Goal: Information Seeking & Learning: Learn about a topic

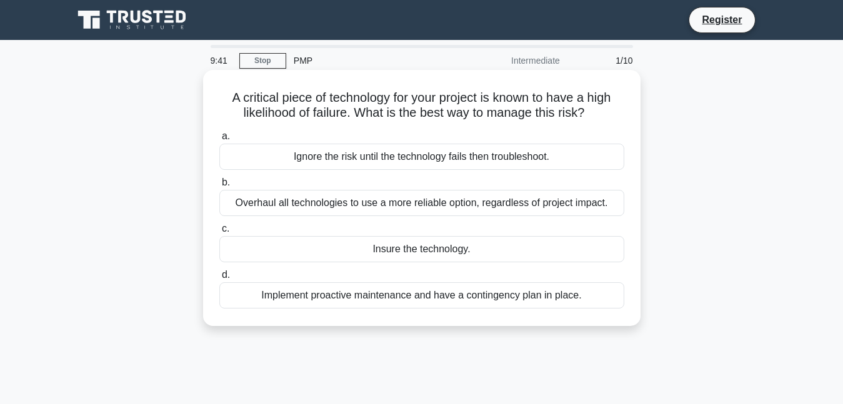
click at [325, 156] on div "Ignore the risk until the technology fails then troubleshoot." at bounding box center [421, 157] width 405 height 26
click at [219, 141] on input "a. Ignore the risk until the technology fails then troubleshoot." at bounding box center [219, 136] width 0 height 8
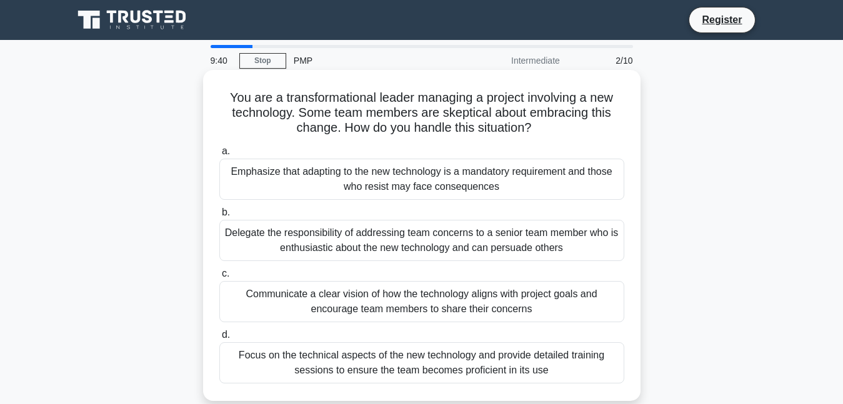
click at [320, 185] on div "Emphasize that adapting to the new technology is a mandatory requirement and th…" at bounding box center [421, 179] width 405 height 41
click at [219, 156] on input "a. Emphasize that adapting to the new technology is a mandatory requirement and…" at bounding box center [219, 151] width 0 height 8
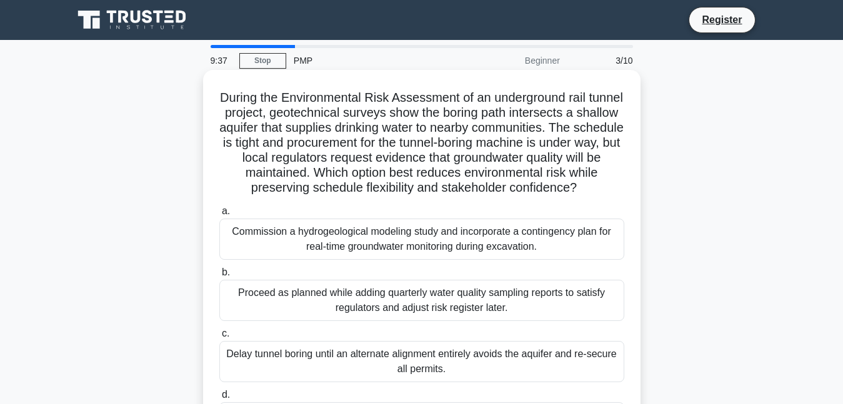
click at [310, 259] on div "Commission a hydrogeological modeling study and incorporate a contingency plan …" at bounding box center [421, 239] width 405 height 41
click at [219, 215] on input "a. Commission a hydrogeological modeling study and incorporate a contingency pl…" at bounding box center [219, 211] width 0 height 8
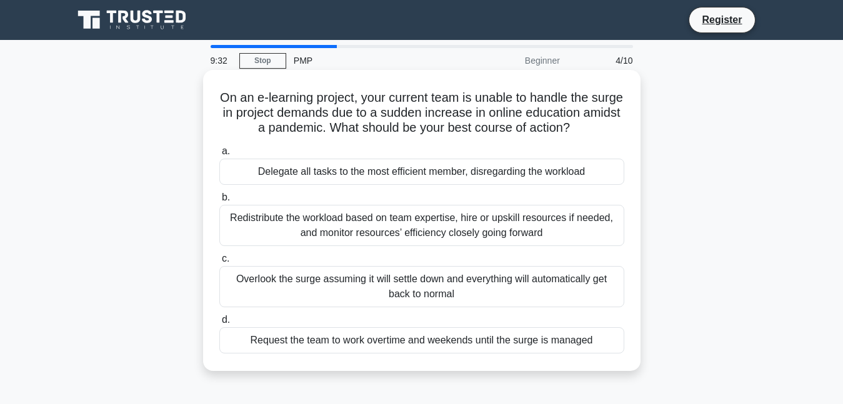
click at [344, 171] on div "Delegate all tasks to the most efficient member, disregarding the workload" at bounding box center [421, 172] width 405 height 26
click at [219, 156] on input "a. Delegate all tasks to the most efficient member, disregarding the workload" at bounding box center [219, 151] width 0 height 8
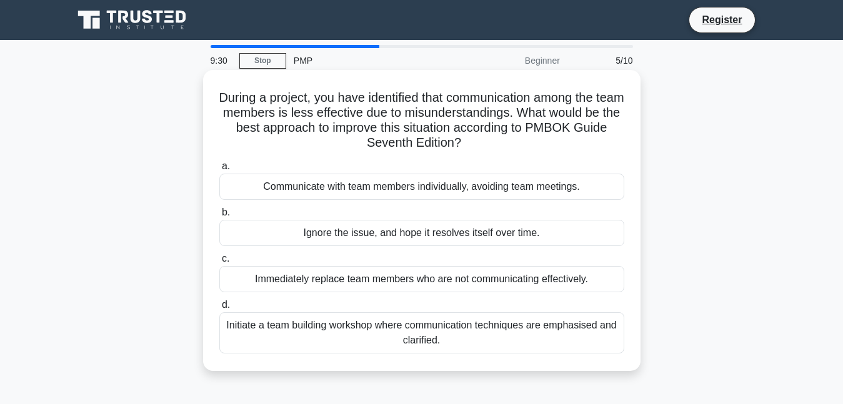
click at [336, 223] on div "Ignore the issue, and hope it resolves itself over time." at bounding box center [421, 233] width 405 height 26
click at [219, 217] on input "b. Ignore the issue, and hope it resolves itself over time." at bounding box center [219, 213] width 0 height 8
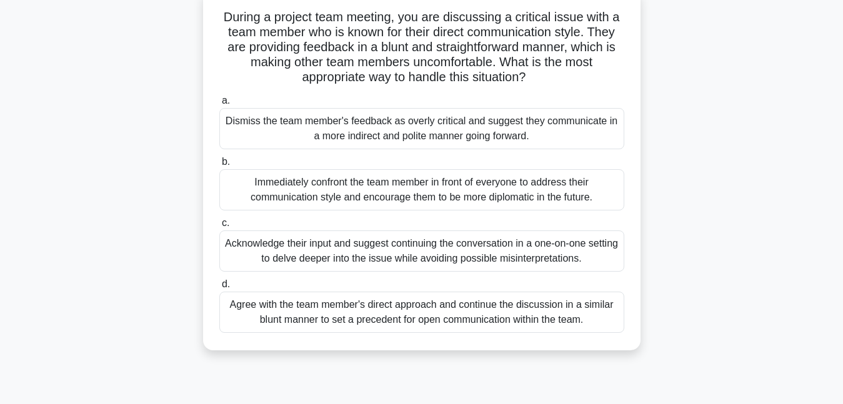
scroll to position [81, 0]
click at [317, 309] on div "Agree with the team member's direct approach and continue the discussion in a s…" at bounding box center [421, 311] width 405 height 41
click at [219, 288] on input "d. Agree with the team member's direct approach and continue the discussion in …" at bounding box center [219, 284] width 0 height 8
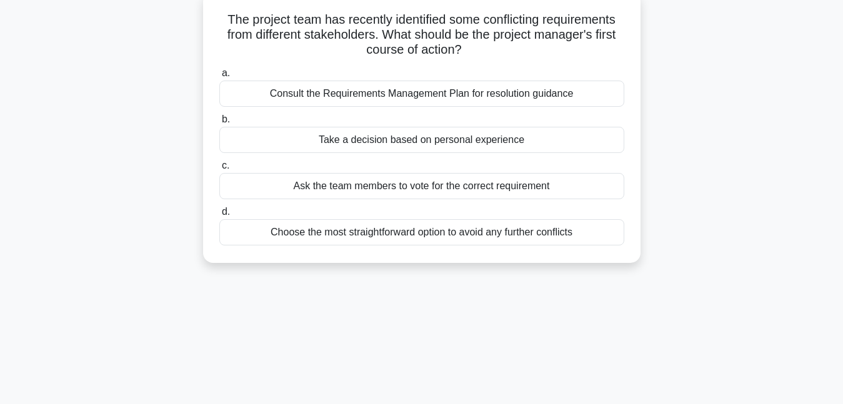
scroll to position [0, 0]
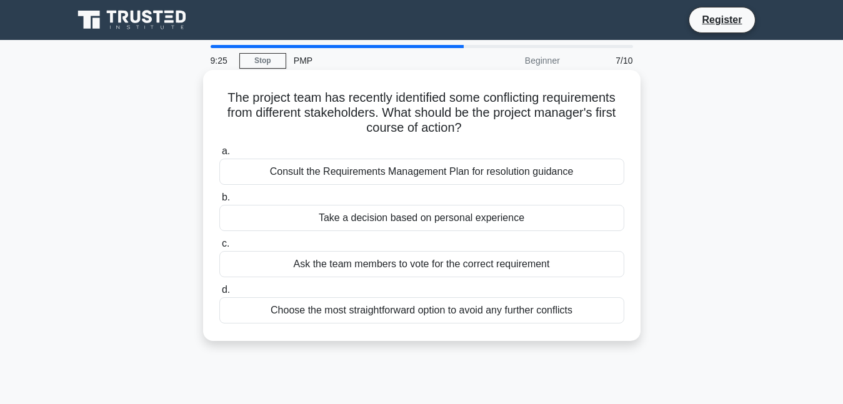
click at [345, 215] on div "Take a decision based on personal experience" at bounding box center [421, 218] width 405 height 26
click at [219, 202] on input "b. Take a decision based on personal experience" at bounding box center [219, 198] width 0 height 8
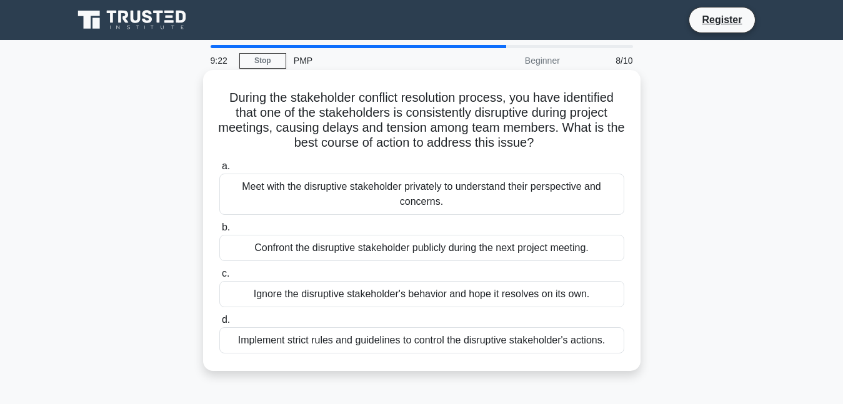
click at [334, 257] on div "Confront the disruptive stakeholder publicly during the next project meeting." at bounding box center [421, 248] width 405 height 26
click at [219, 232] on input "b. Confront the disruptive stakeholder publicly during the next project meeting." at bounding box center [219, 228] width 0 height 8
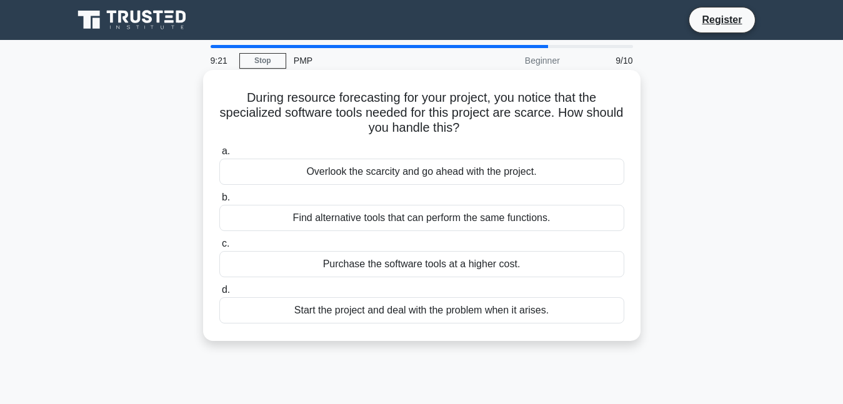
click at [379, 176] on div "Overlook the scarcity and go ahead with the project." at bounding box center [421, 172] width 405 height 26
click at [219, 156] on input "a. Overlook the scarcity and go ahead with the project." at bounding box center [219, 151] width 0 height 8
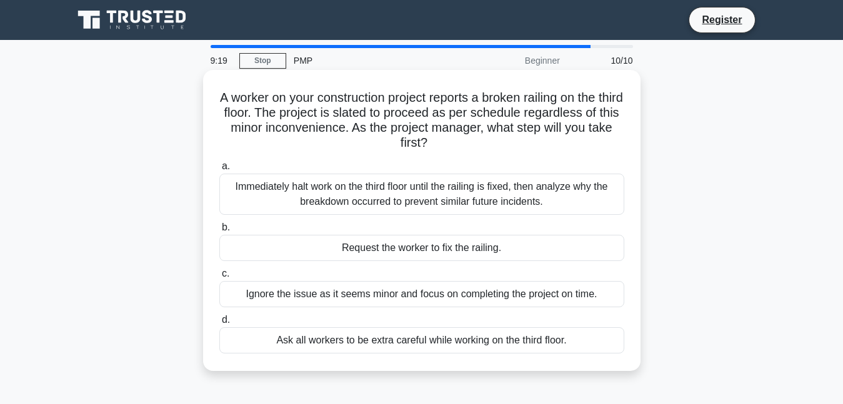
click at [360, 244] on div "Request the worker to fix the railing." at bounding box center [421, 248] width 405 height 26
click at [219, 232] on input "b. Request the worker to fix the railing." at bounding box center [219, 228] width 0 height 8
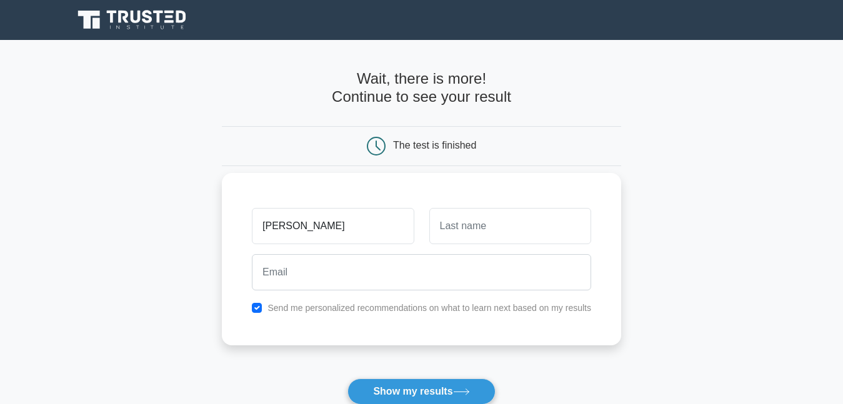
type input "stephen"
click at [460, 219] on input "text" at bounding box center [510, 226] width 162 height 36
type input "cornelius"
click at [425, 252] on div at bounding box center [421, 272] width 354 height 46
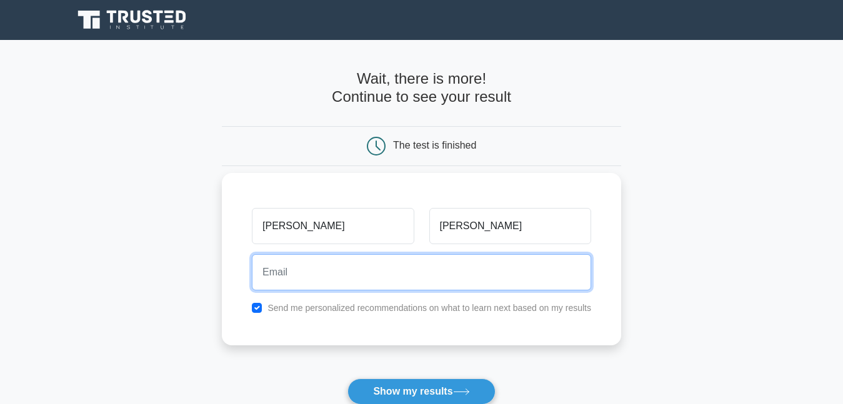
click at [410, 259] on input "email" at bounding box center [421, 272] width 339 height 36
type input "stephencornelius1001@gmail.com"
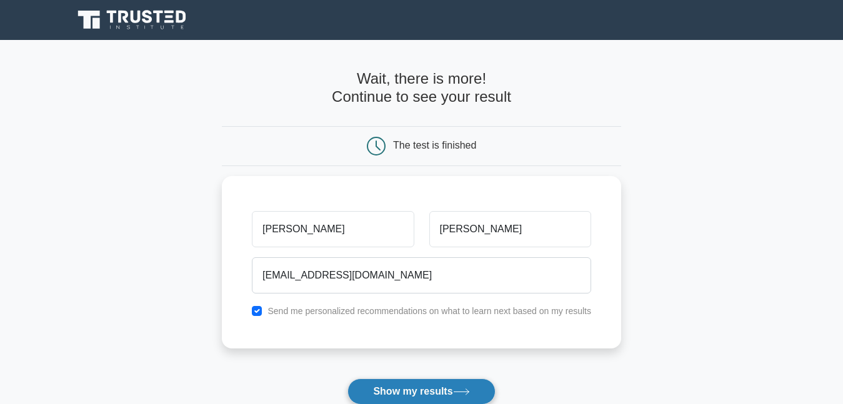
click at [410, 397] on button "Show my results" at bounding box center [420, 391] width 147 height 26
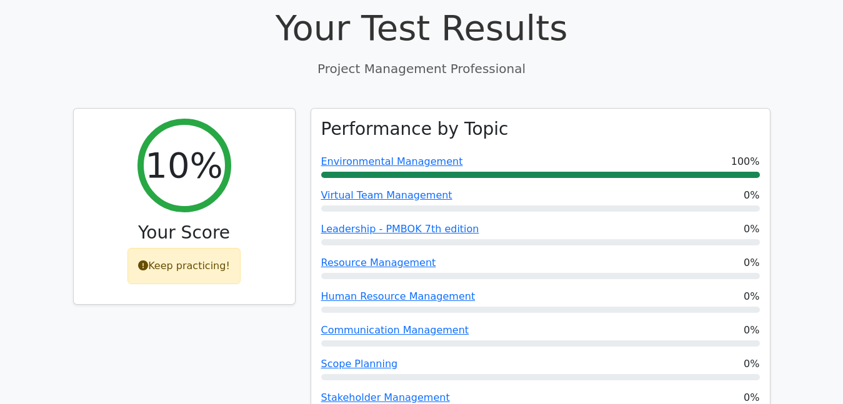
scroll to position [458, 0]
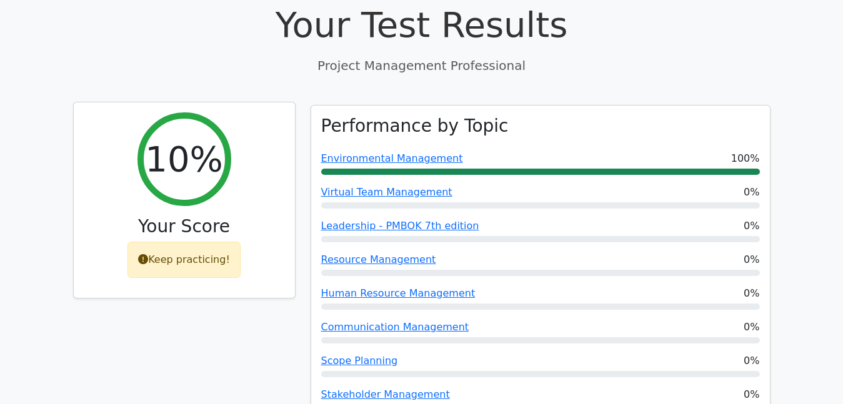
click at [212, 242] on div "Keep practicing!" at bounding box center [183, 260] width 113 height 36
click at [179, 242] on div "Keep practicing!" at bounding box center [183, 260] width 113 height 36
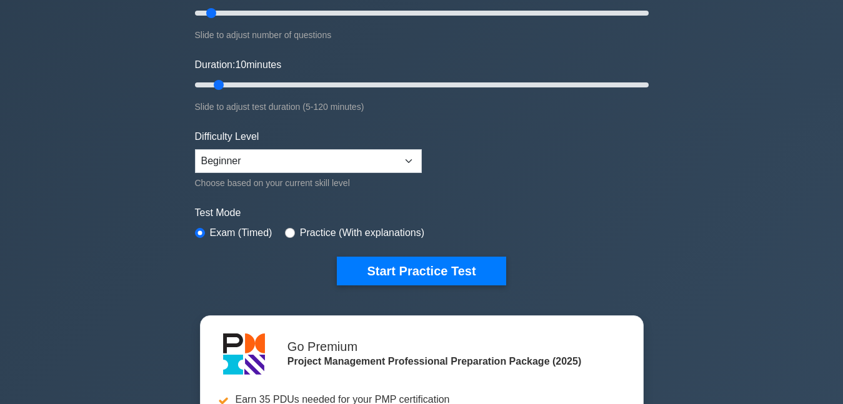
scroll to position [186, 0]
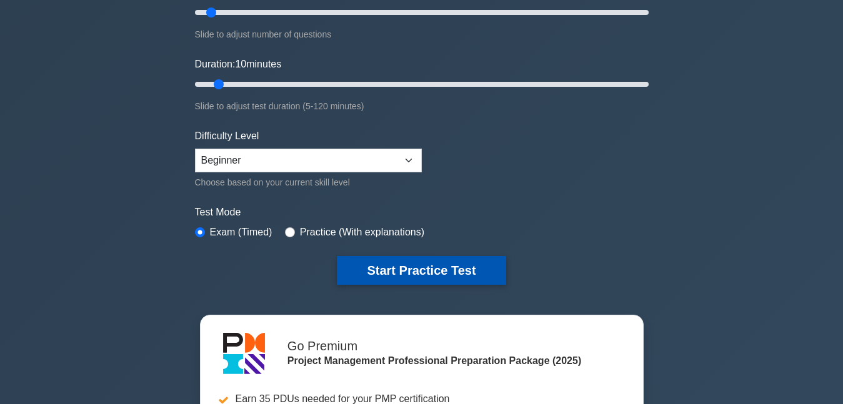
click at [372, 267] on button "Start Practice Test" at bounding box center [421, 270] width 169 height 29
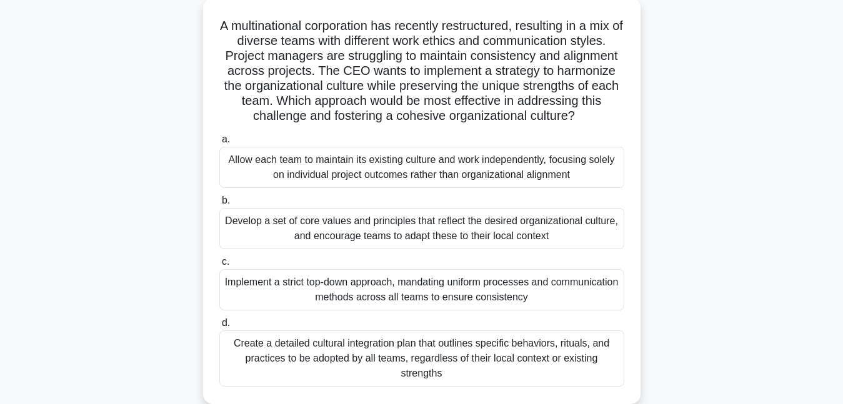
scroll to position [74, 0]
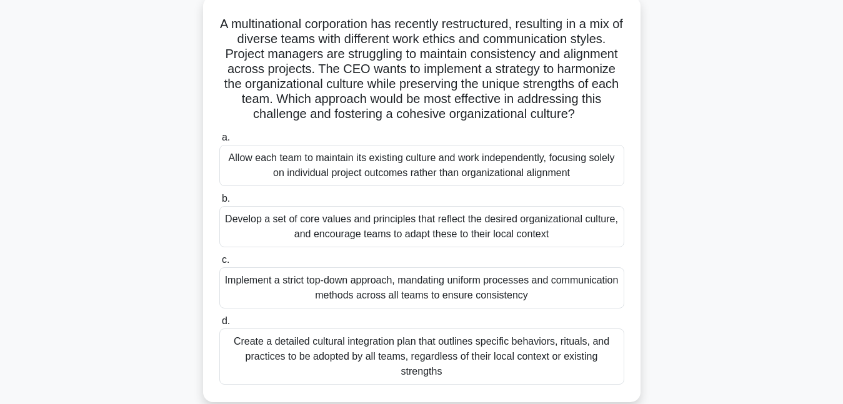
click at [408, 169] on div "Allow each team to maintain its existing culture and work independently, focusi…" at bounding box center [421, 165] width 405 height 41
click at [219, 142] on input "a. Allow each team to maintain its existing culture and work independently, foc…" at bounding box center [219, 138] width 0 height 8
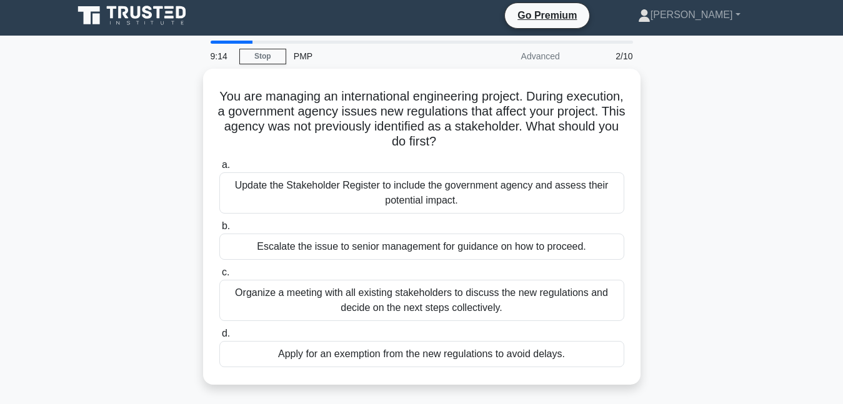
scroll to position [0, 0]
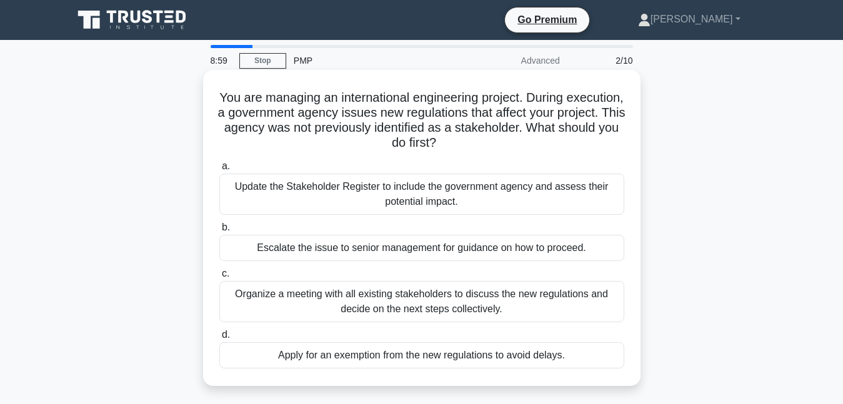
click at [415, 179] on div "Update the Stakeholder Register to include the government agency and assess the…" at bounding box center [421, 194] width 405 height 41
click at [219, 171] on input "a. Update the Stakeholder Register to include the government agency and assess …" at bounding box center [219, 166] width 0 height 8
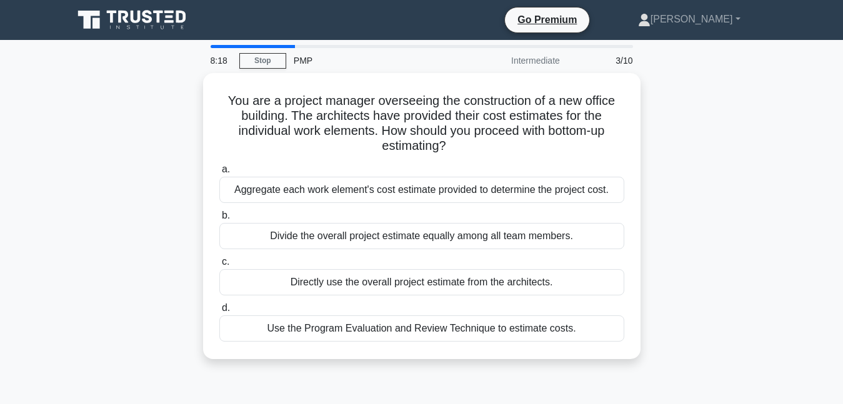
click at [415, 179] on div "Aggregate each work element's cost estimate provided to determine the project c…" at bounding box center [421, 190] width 405 height 26
click at [219, 174] on input "a. Aggregate each work element's cost estimate provided to determine the projec…" at bounding box center [219, 170] width 0 height 8
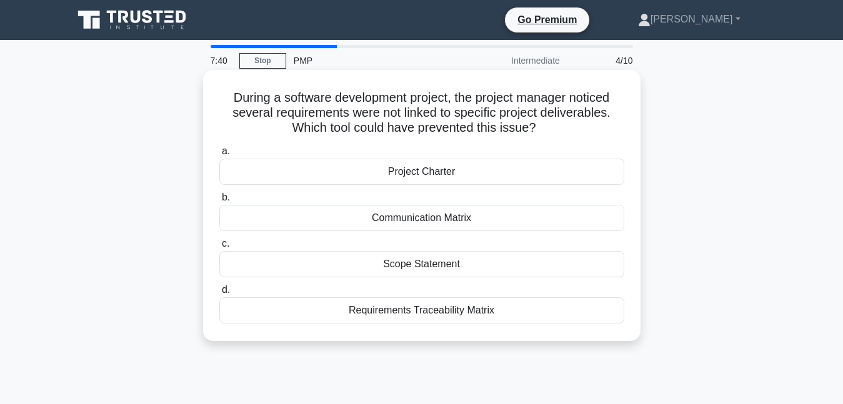
click at [448, 216] on div "Communication Matrix" at bounding box center [421, 218] width 405 height 26
click at [219, 202] on input "b. Communication Matrix" at bounding box center [219, 198] width 0 height 8
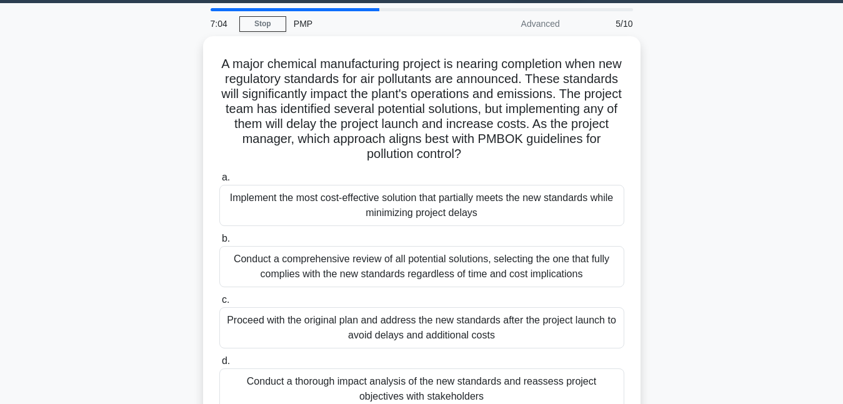
scroll to position [38, 0]
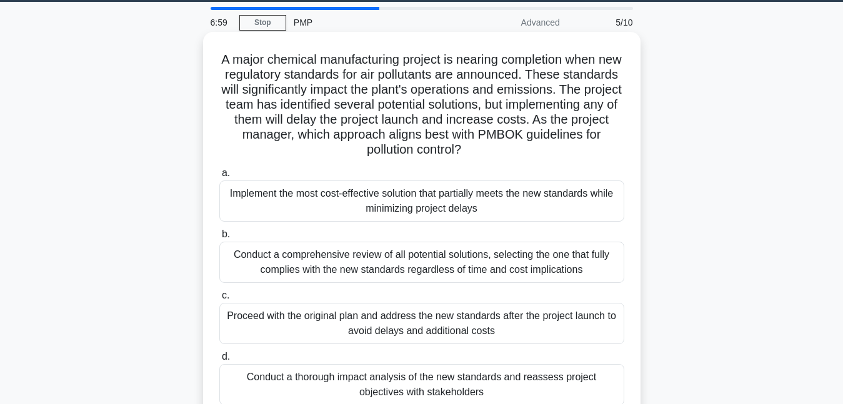
click at [435, 270] on div "Conduct a comprehensive review of all potential solutions, selecting the one th…" at bounding box center [421, 262] width 405 height 41
click at [219, 239] on input "b. Conduct a comprehensive review of all potential solutions, selecting the one…" at bounding box center [219, 234] width 0 height 8
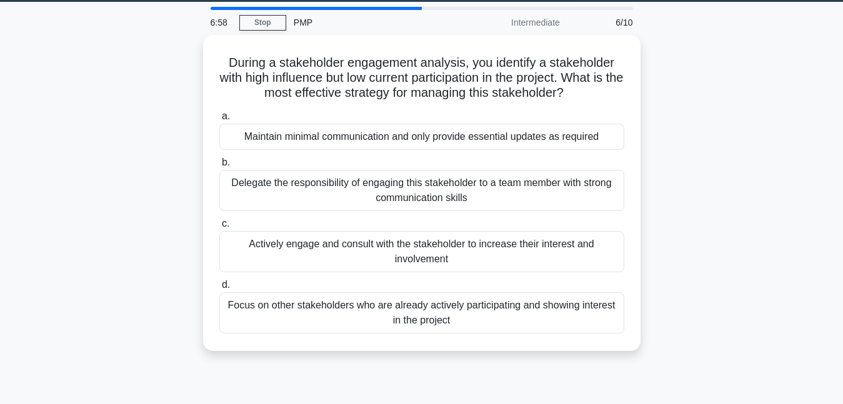
scroll to position [0, 0]
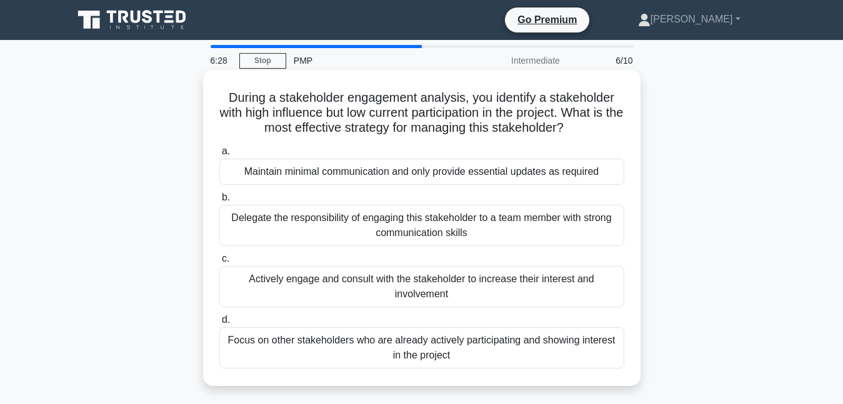
click at [378, 284] on div "Actively engage and consult with the stakeholder to increase their interest and…" at bounding box center [421, 286] width 405 height 41
click at [219, 263] on input "c. Actively engage and consult with the stakeholder to increase their interest …" at bounding box center [219, 259] width 0 height 8
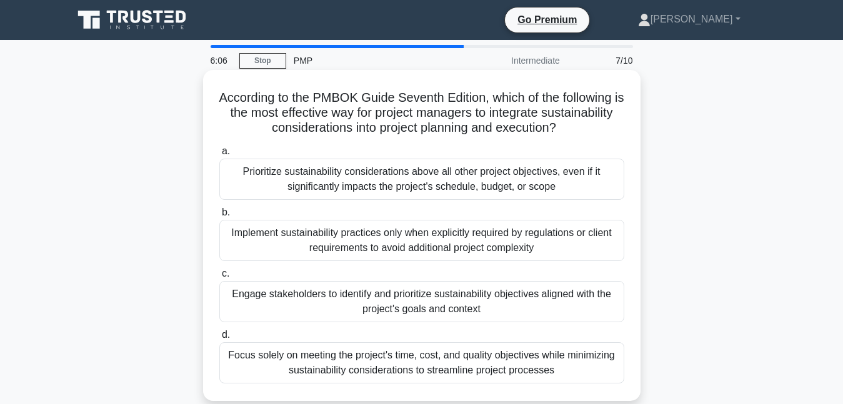
click at [358, 229] on div "Implement sustainability practices only when explicitly required by regulations…" at bounding box center [421, 240] width 405 height 41
click at [219, 217] on input "b. Implement sustainability practices only when explicitly required by regulati…" at bounding box center [219, 213] width 0 height 8
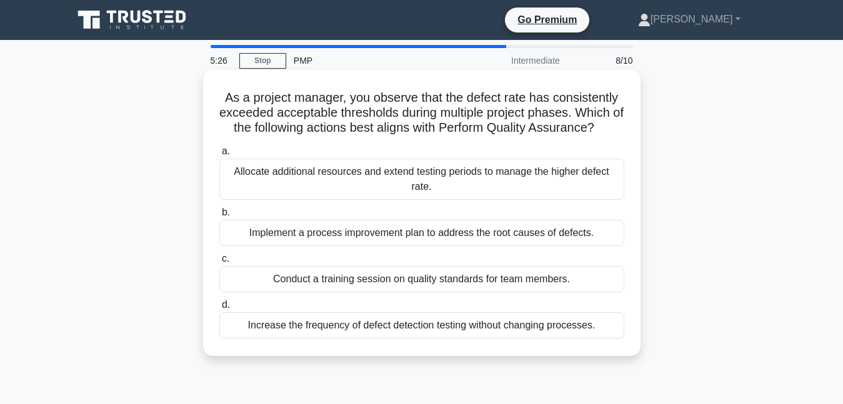
click at [340, 284] on div "Conduct a training session on quality standards for team members." at bounding box center [421, 279] width 405 height 26
click at [219, 263] on input "c. Conduct a training session on quality standards for team members." at bounding box center [219, 259] width 0 height 8
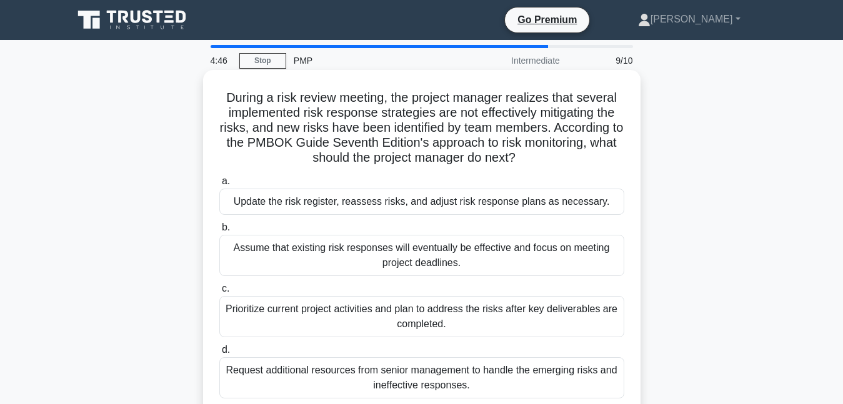
click at [322, 205] on div "Update the risk register, reassess risks, and adjust risk response plans as nec…" at bounding box center [421, 202] width 405 height 26
click at [219, 185] on input "a. Update the risk register, reassess risks, and adjust risk response plans as …" at bounding box center [219, 181] width 0 height 8
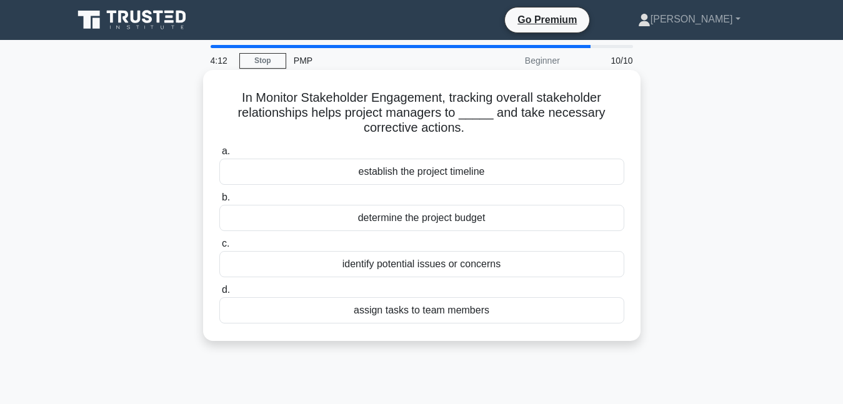
click at [385, 272] on div "identify potential issues or concerns" at bounding box center [421, 264] width 405 height 26
click at [219, 248] on input "c. identify potential issues or concerns" at bounding box center [219, 244] width 0 height 8
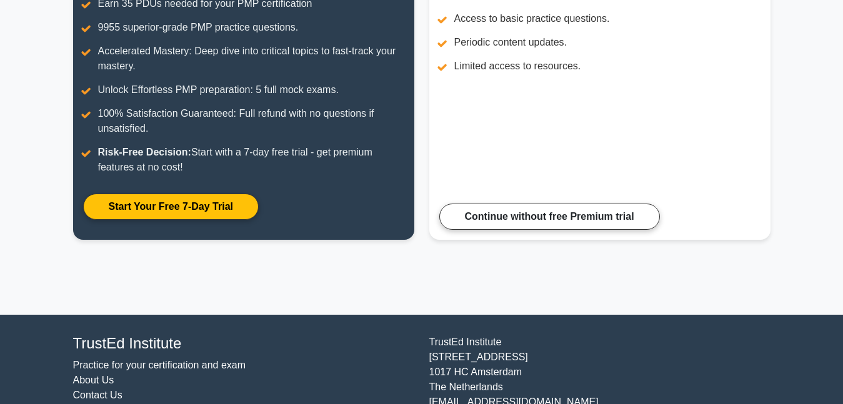
scroll to position [274, 0]
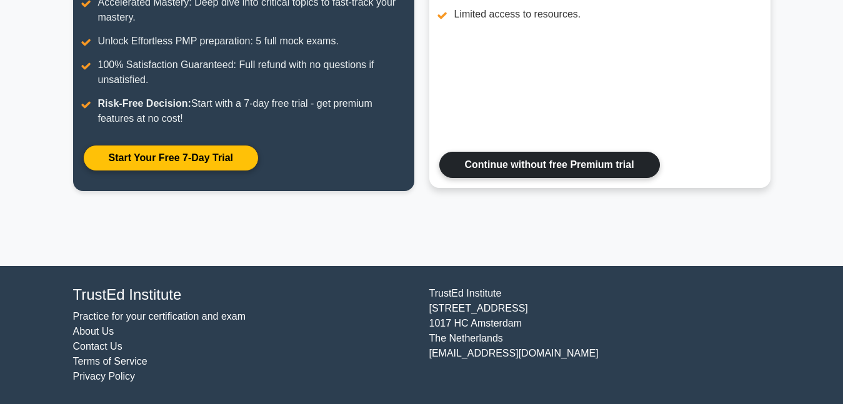
click at [546, 163] on link "Continue without free Premium trial" at bounding box center [549, 165] width 220 height 26
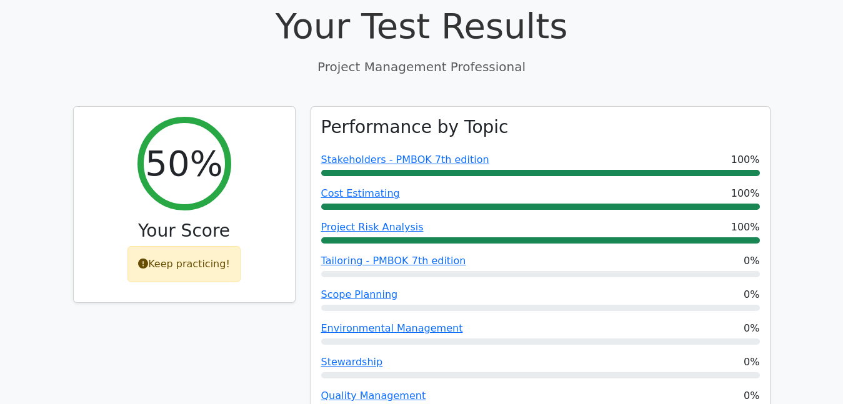
scroll to position [459, 0]
